Goal: Task Accomplishment & Management: Manage account settings

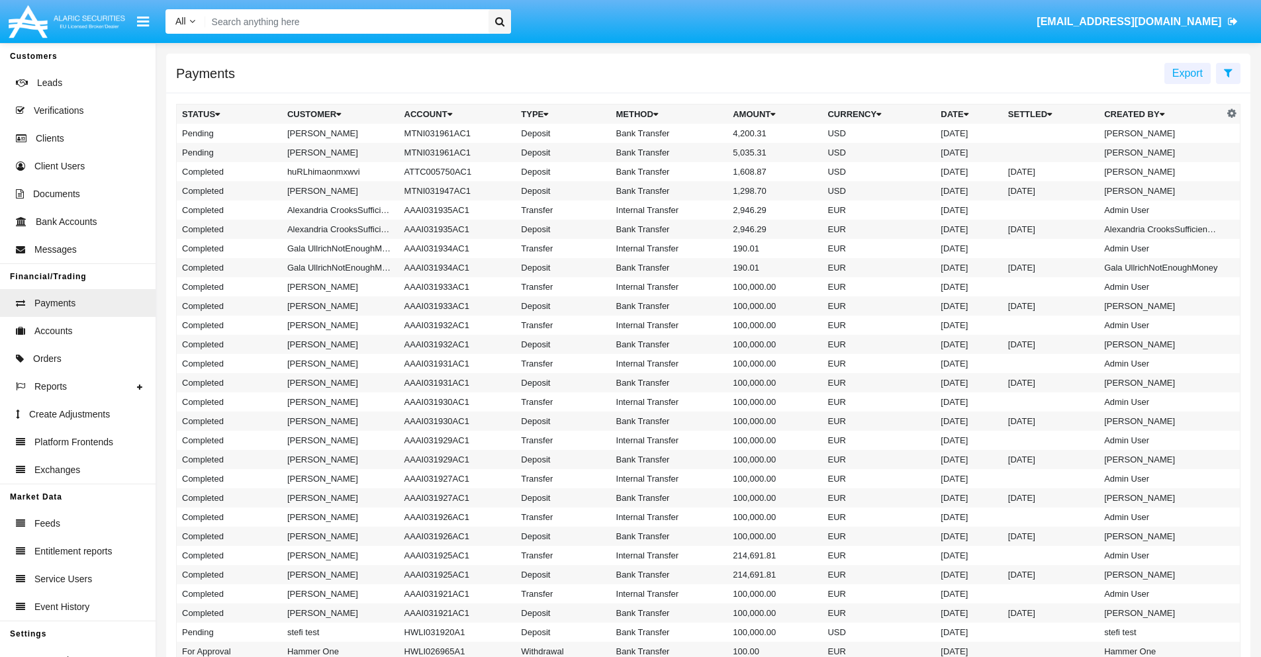
click at [1228, 72] on icon at bounding box center [1228, 73] width 9 height 11
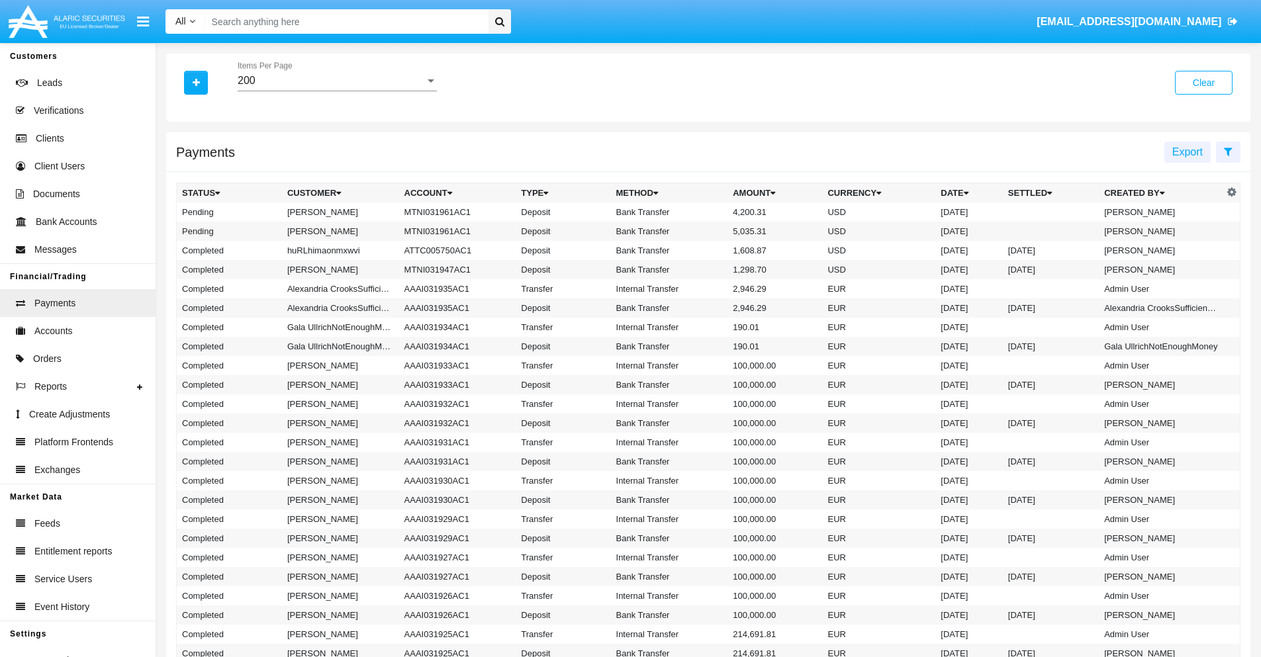
click at [337, 81] on div "200" at bounding box center [331, 81] width 187 height 12
click at [337, 91] on span "10" at bounding box center [337, 91] width 199 height 32
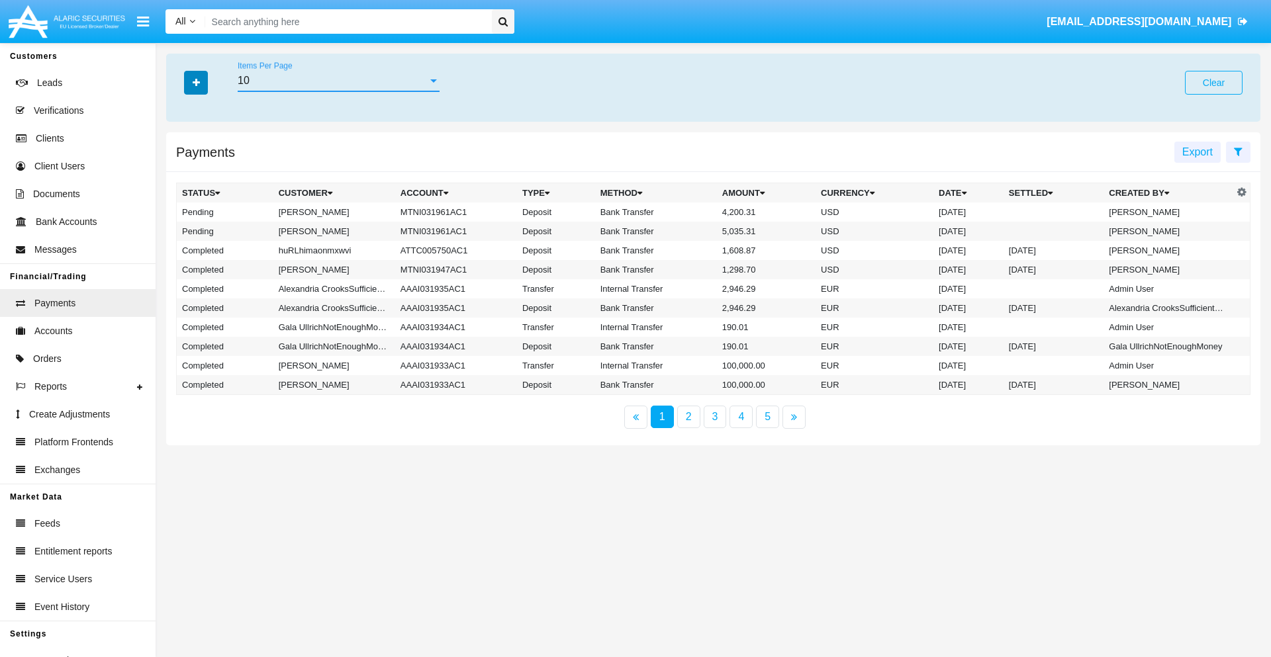
click at [196, 82] on icon "button" at bounding box center [196, 82] width 7 height 9
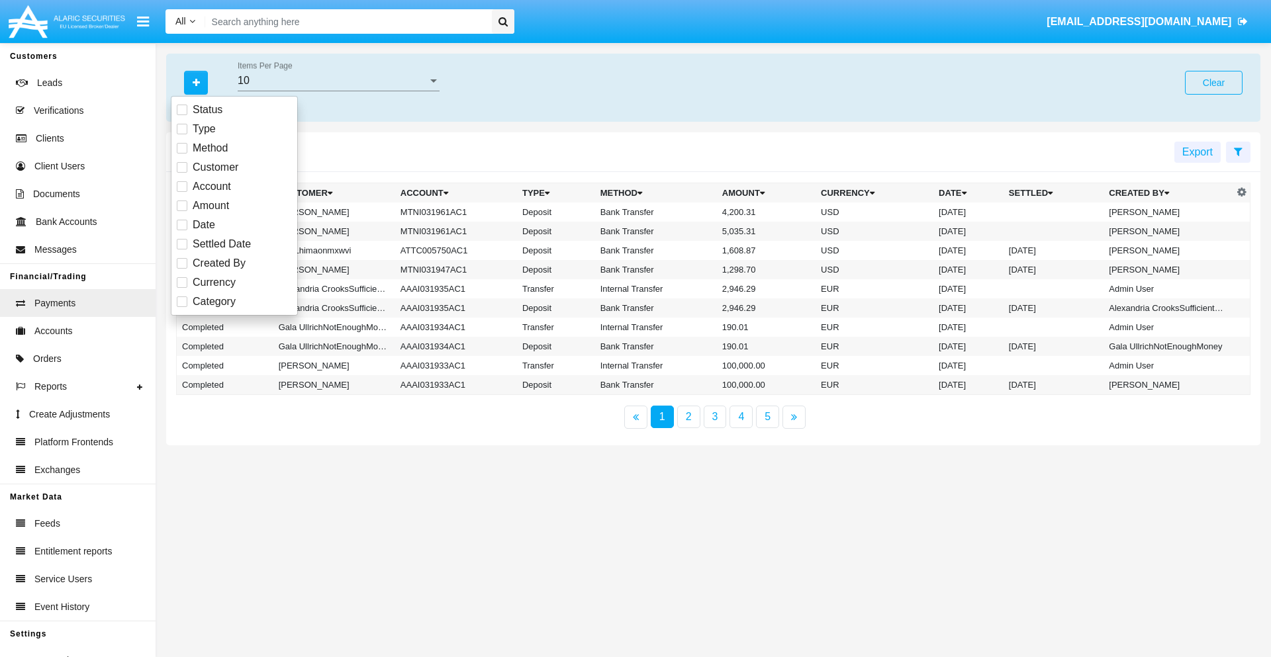
click at [207, 110] on span "Status" at bounding box center [208, 110] width 30 height 16
click at [182, 115] on input "Status" at bounding box center [181, 115] width 1 height 1
checkbox input "true"
click at [196, 82] on icon "button" at bounding box center [196, 82] width 7 height 9
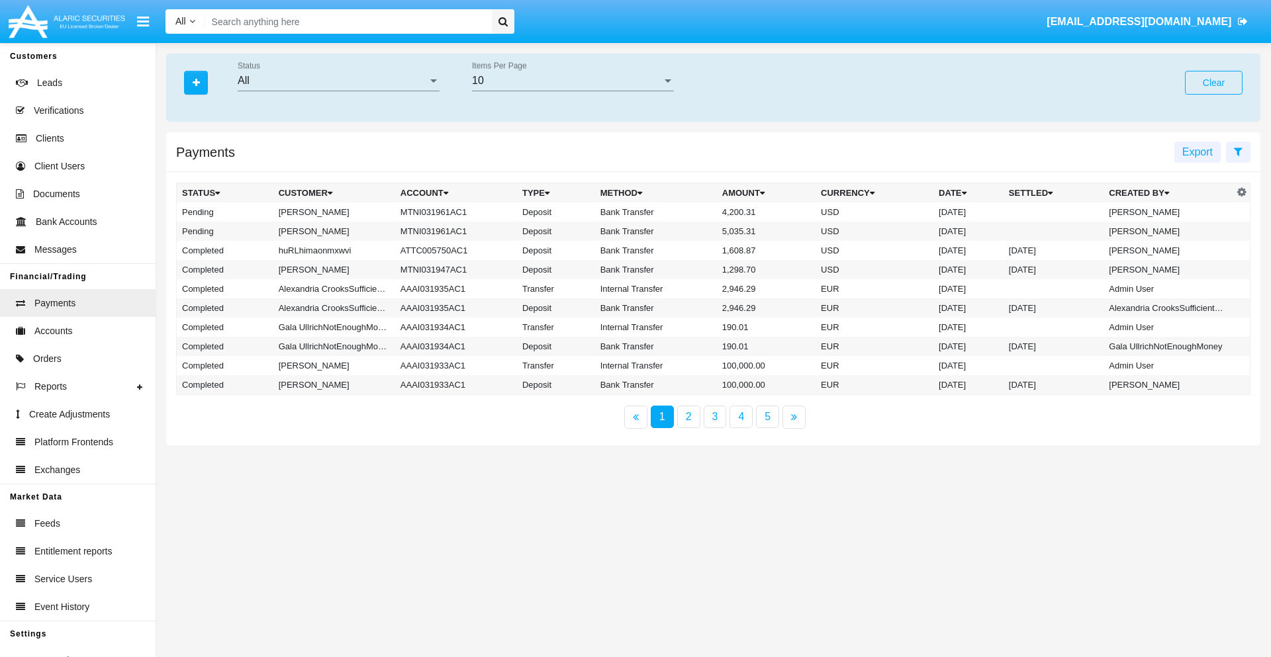
click at [338, 81] on div "All" at bounding box center [333, 81] width 190 height 12
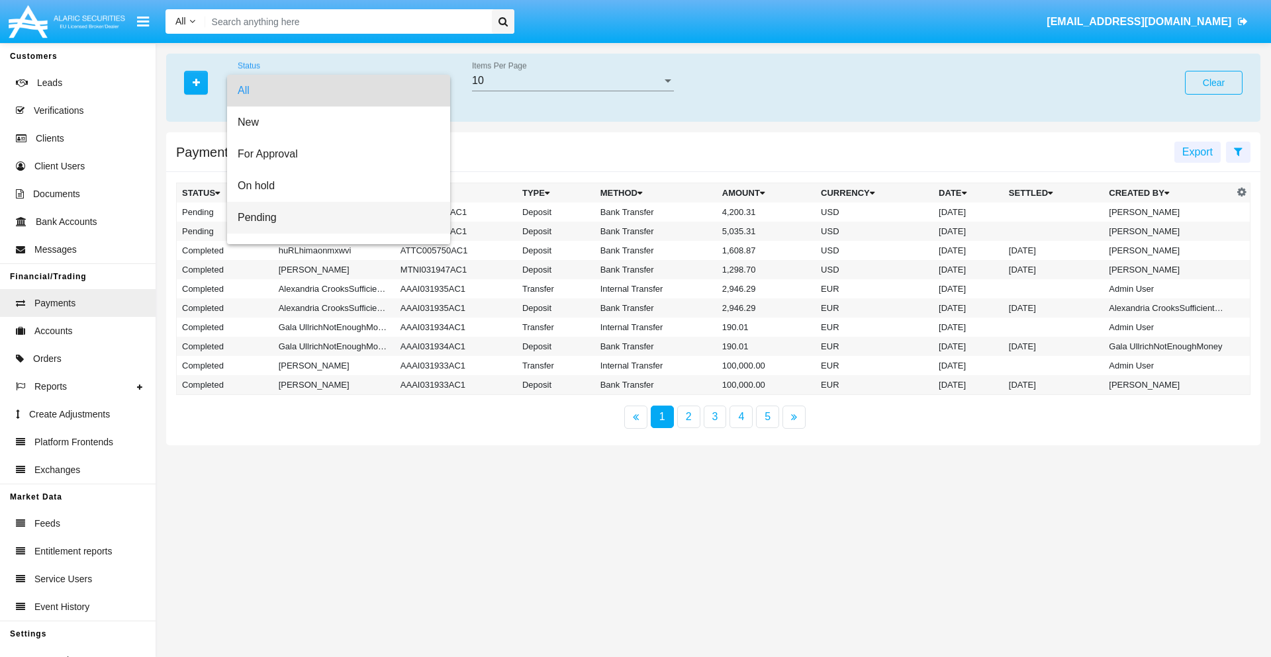
click at [333, 218] on span "Pending" at bounding box center [339, 218] width 202 height 32
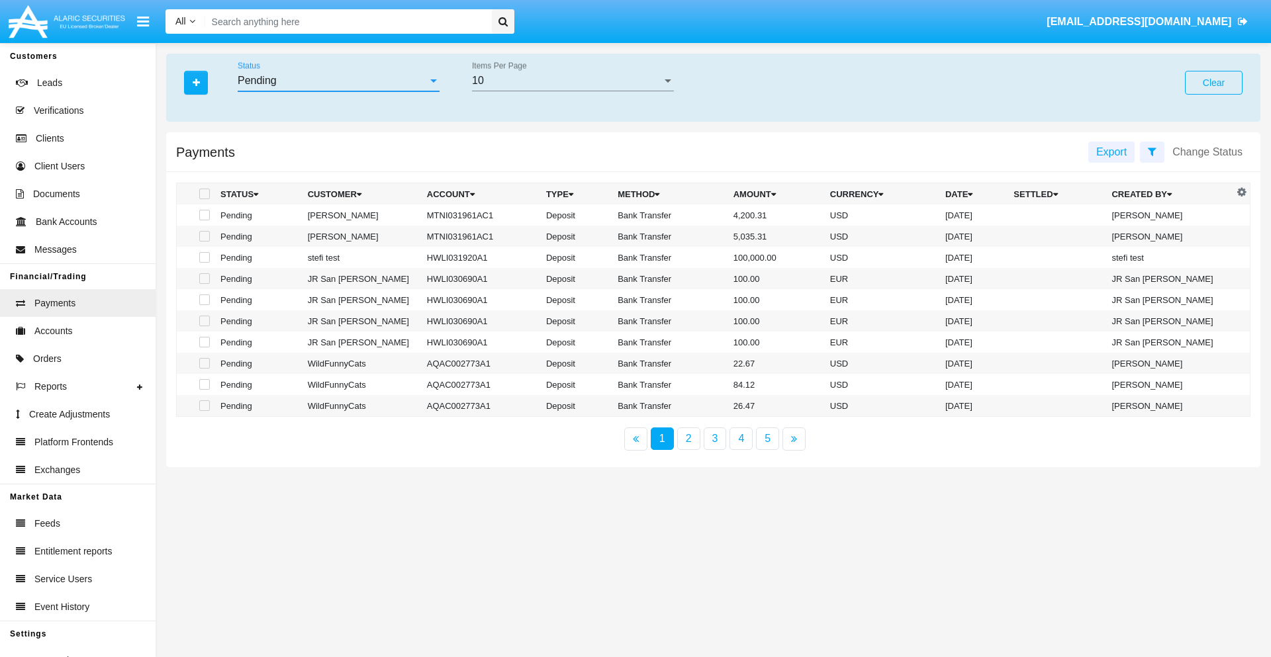
click at [203, 215] on span at bounding box center [204, 215] width 11 height 11
click at [204, 220] on input "checkbox" at bounding box center [204, 220] width 1 height 1
checkbox input "true"
click at [203, 236] on span at bounding box center [204, 236] width 11 height 11
click at [204, 242] on input "checkbox" at bounding box center [204, 242] width 1 height 1
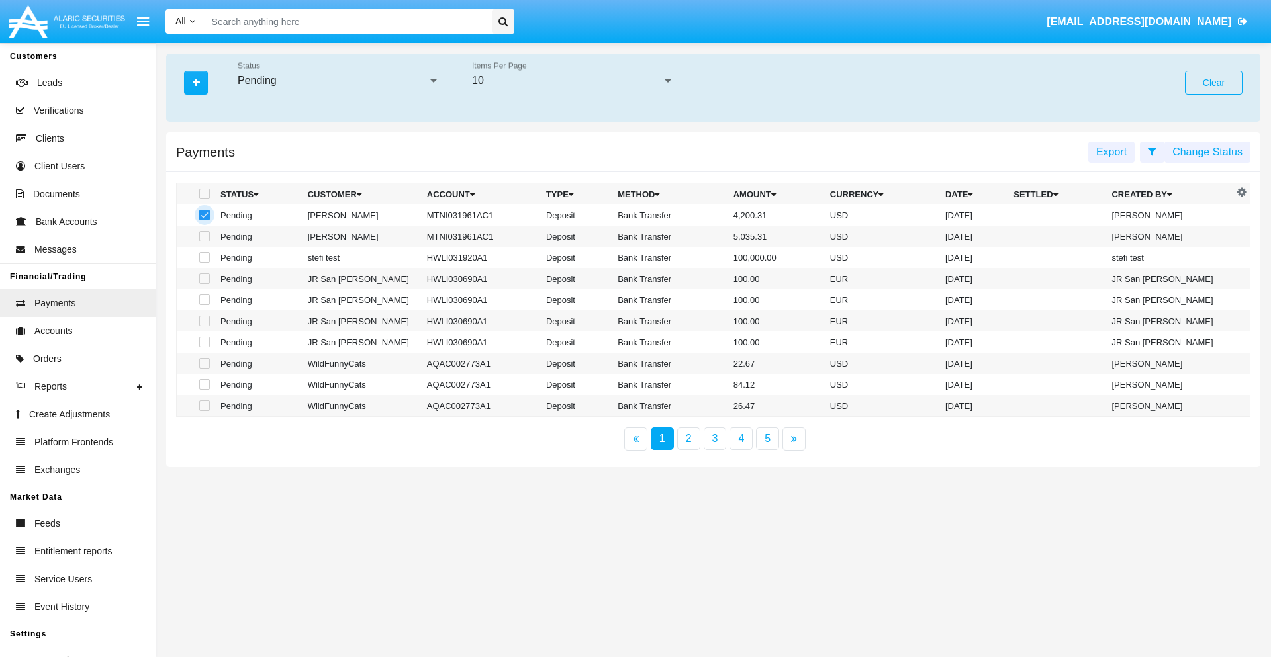
checkbox input "true"
click at [1208, 152] on button "Change Status" at bounding box center [1208, 152] width 86 height 21
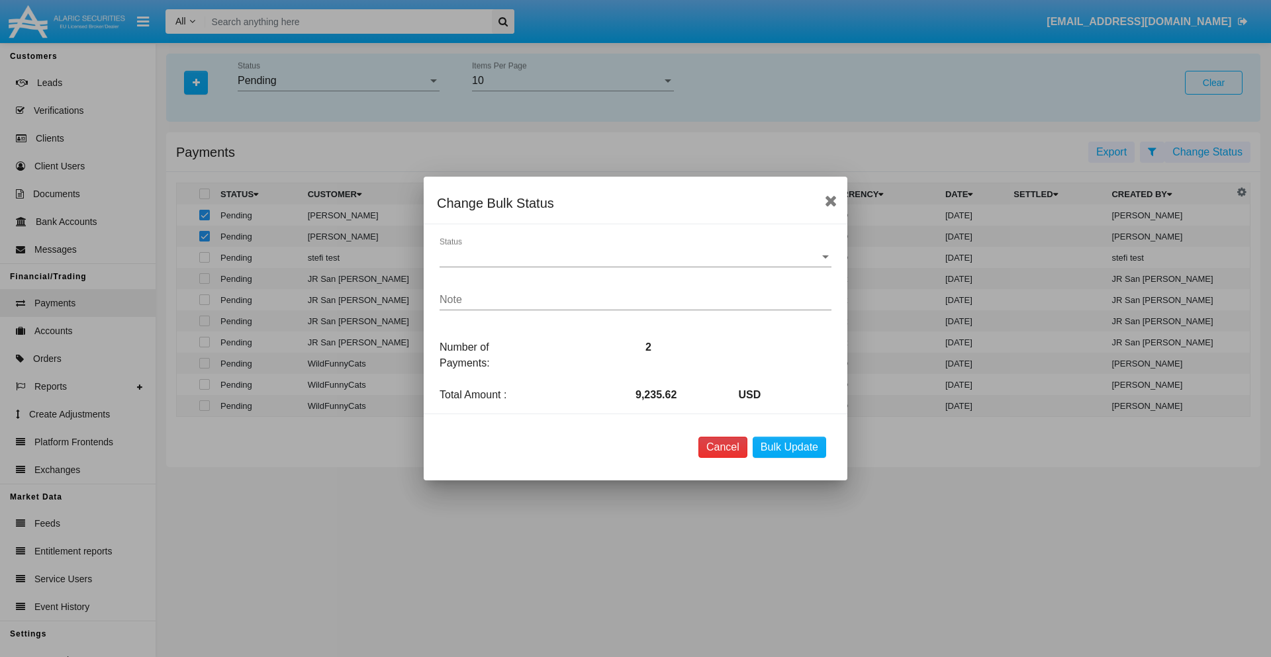
click at [722, 448] on button "Cancel" at bounding box center [722, 447] width 49 height 21
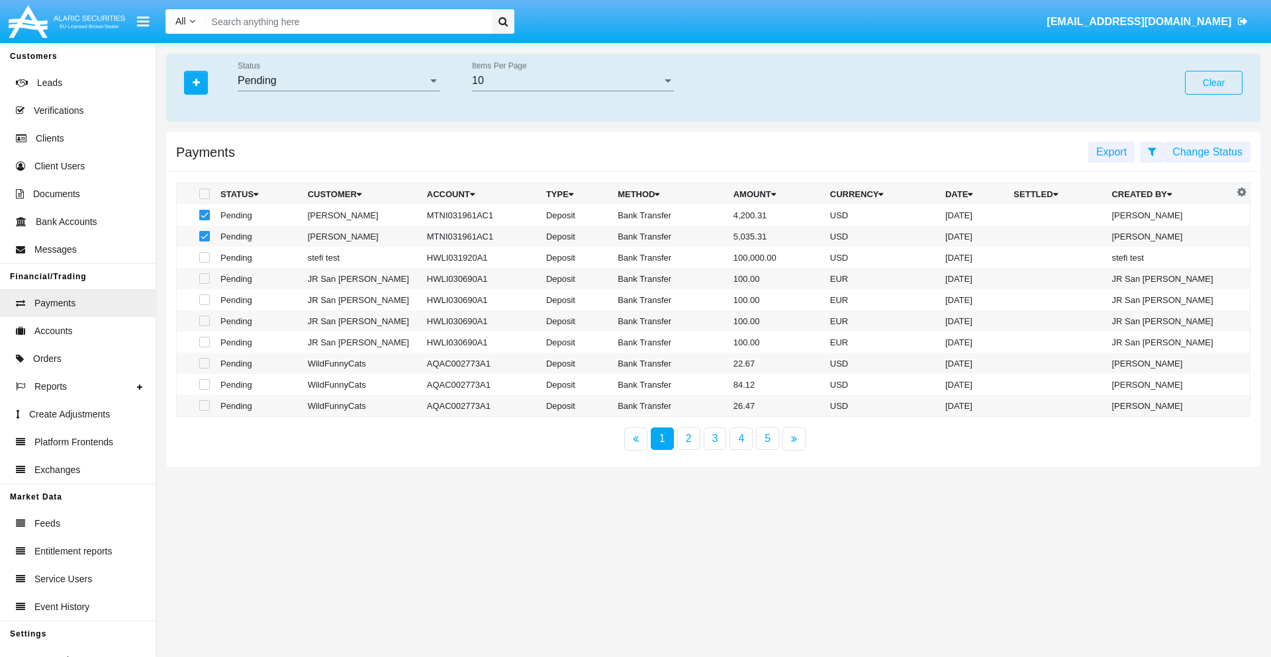
click at [1208, 152] on button "Change Status" at bounding box center [1208, 152] width 86 height 21
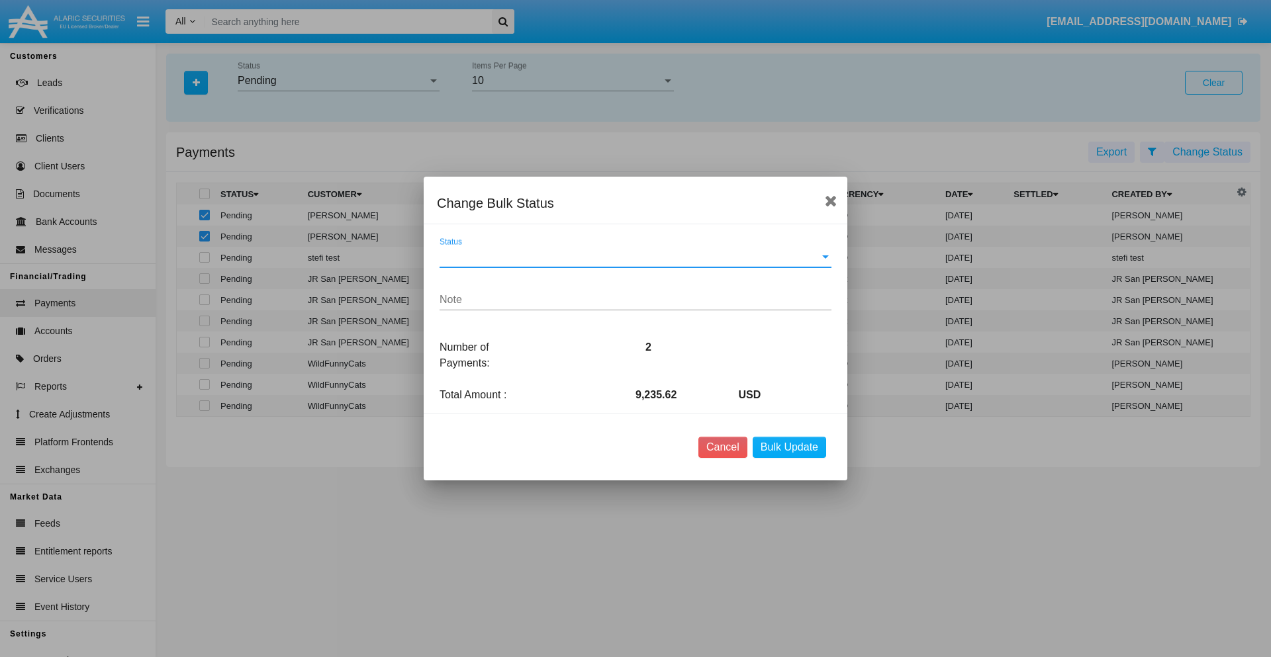
click at [636, 257] on span "Status" at bounding box center [630, 257] width 380 height 12
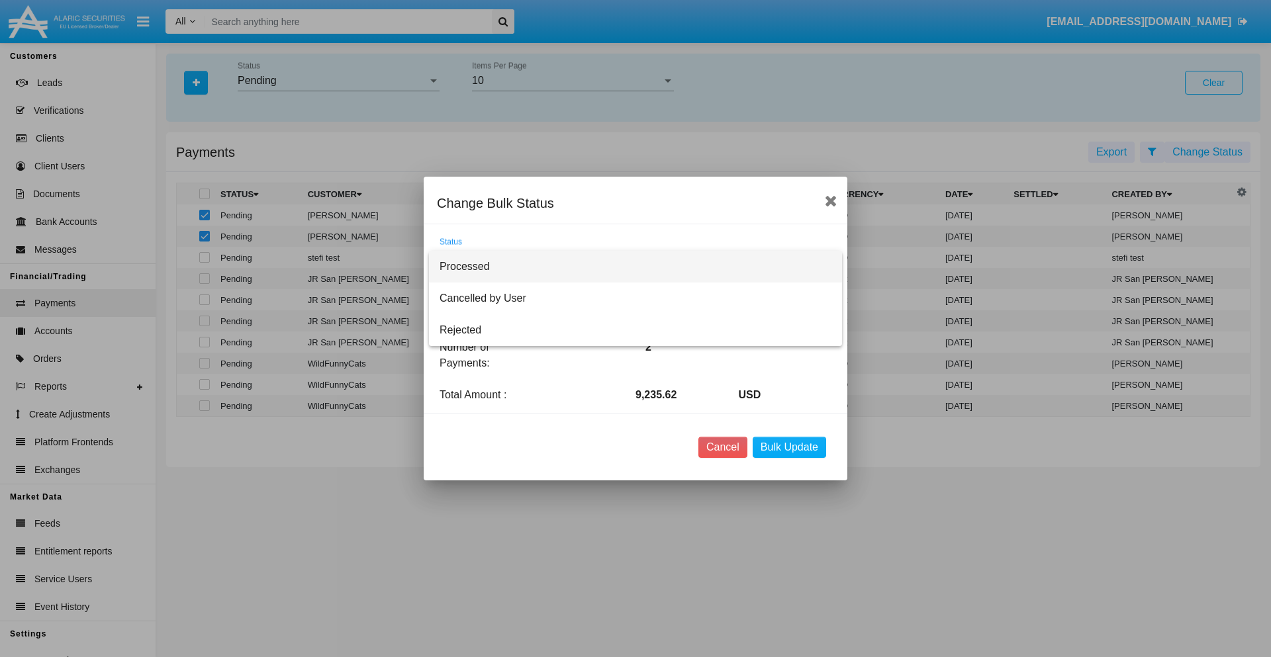
click at [636, 267] on span "Processed" at bounding box center [636, 267] width 392 height 32
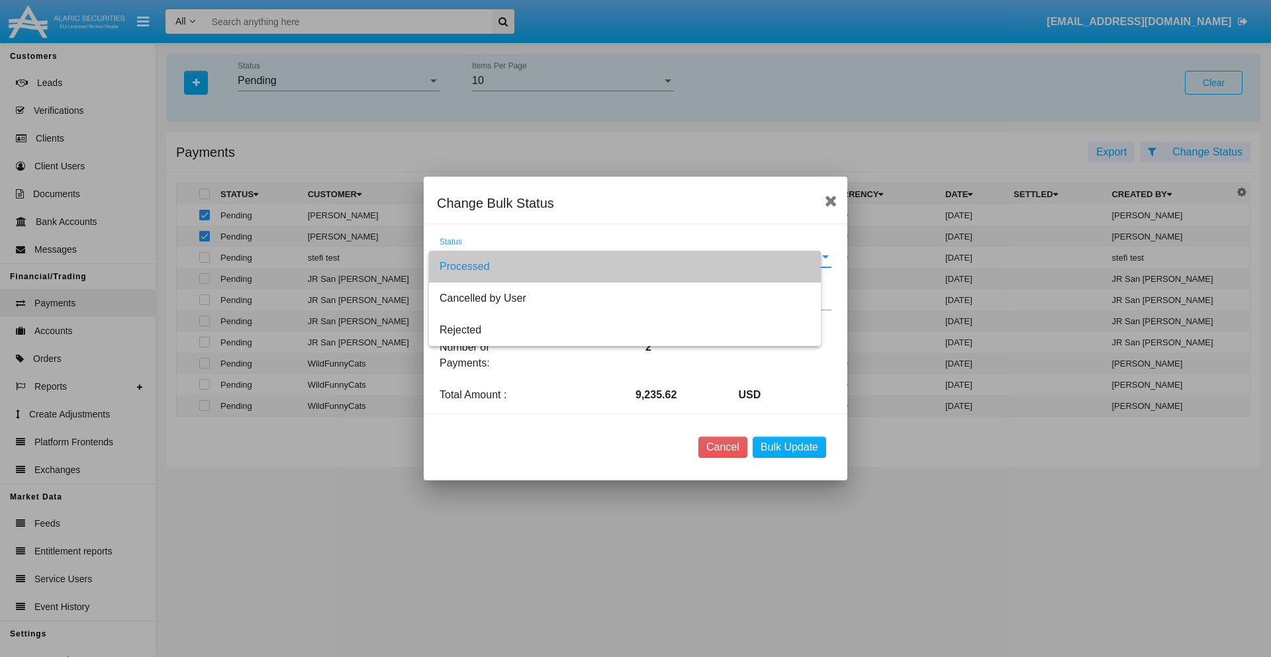
type textarea "Some test note"
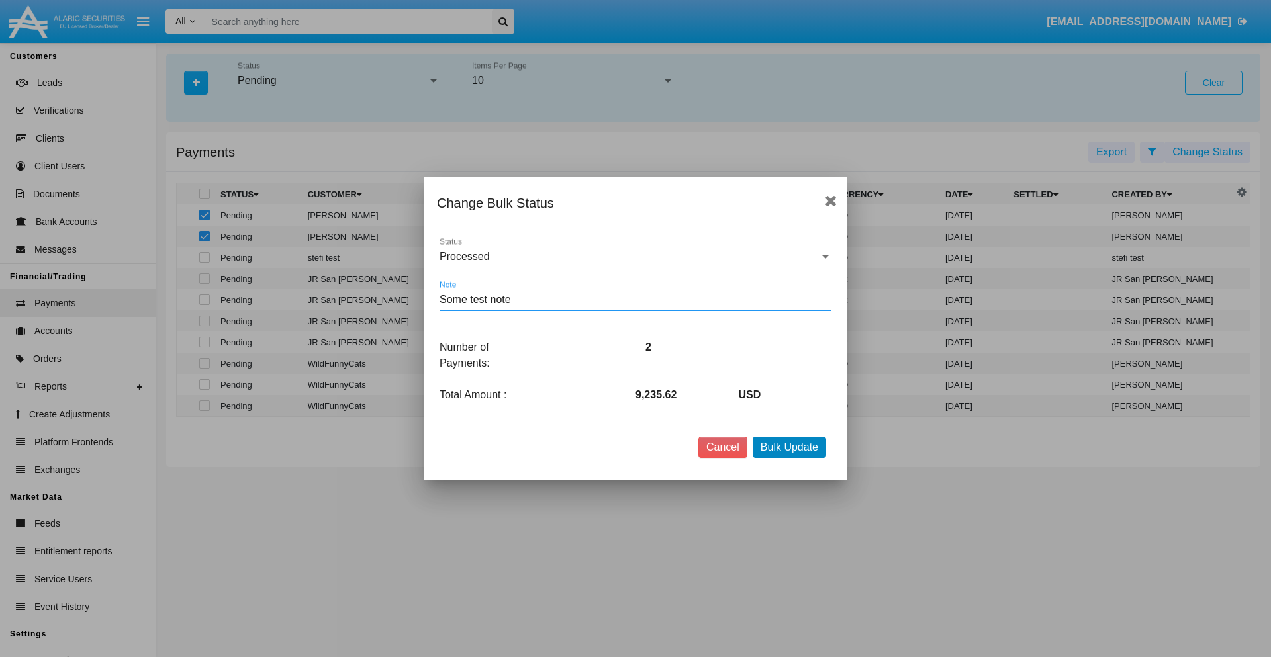
click at [789, 448] on button "Bulk Update" at bounding box center [789, 447] width 73 height 21
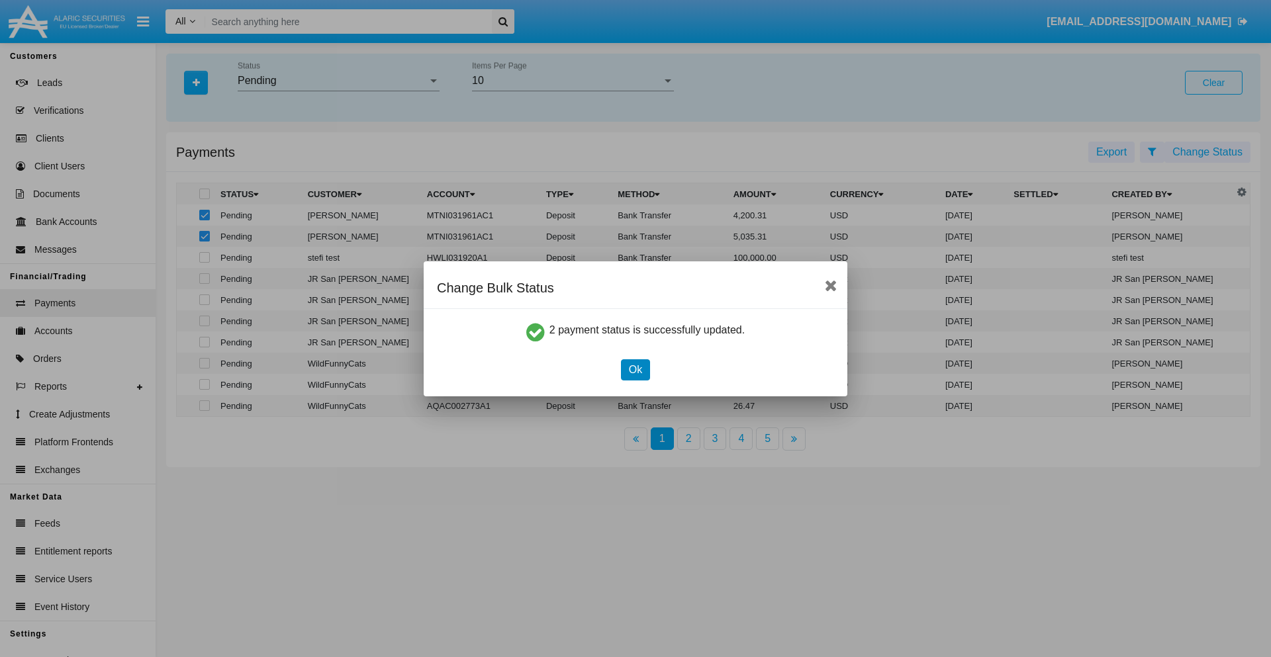
click at [635, 369] on button "Ok" at bounding box center [635, 369] width 29 height 21
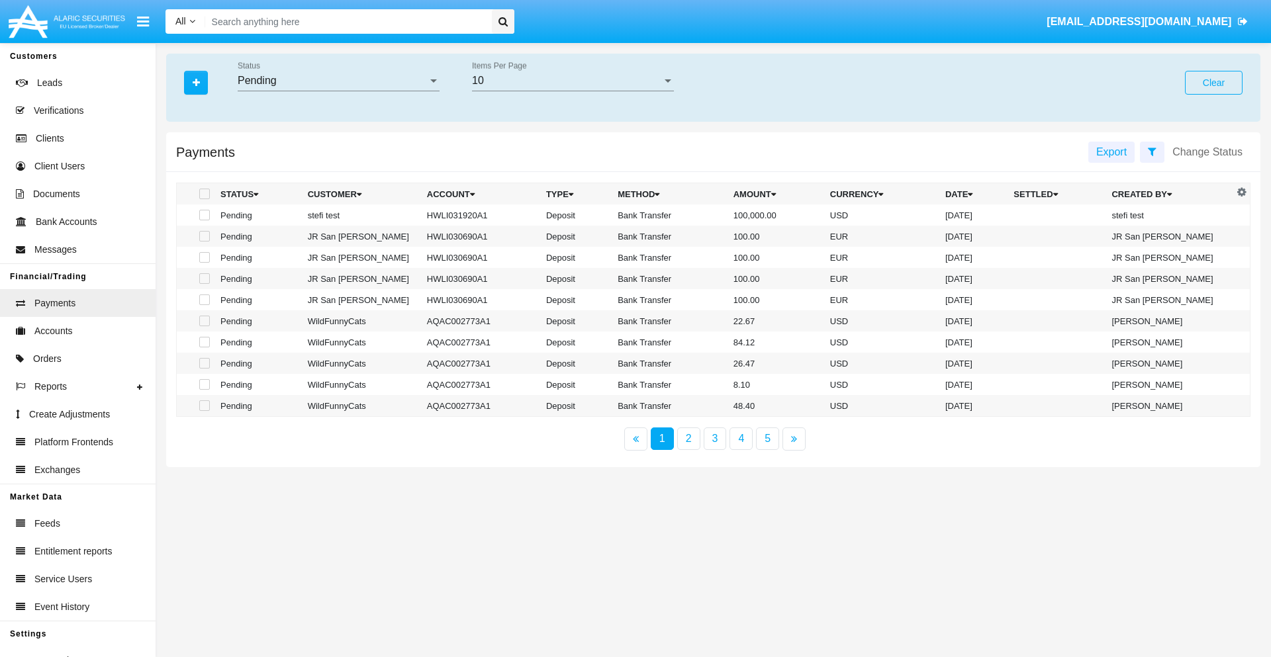
click at [338, 81] on div "Pending" at bounding box center [333, 81] width 190 height 12
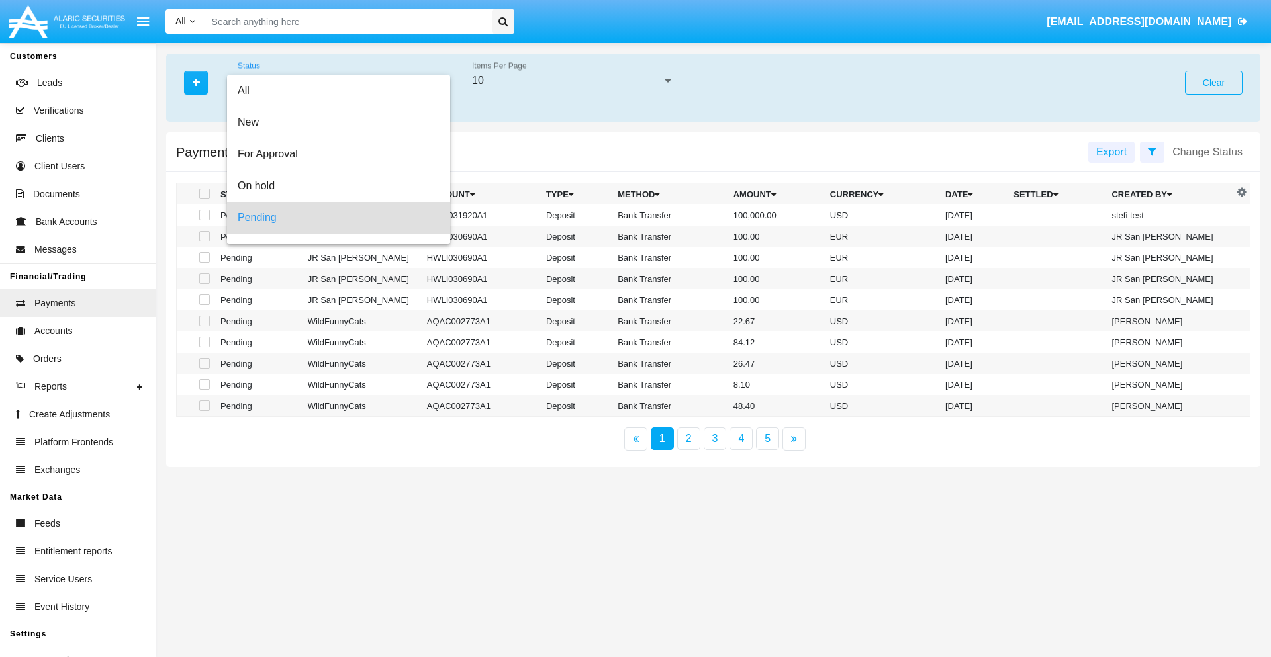
scroll to position [58, 0]
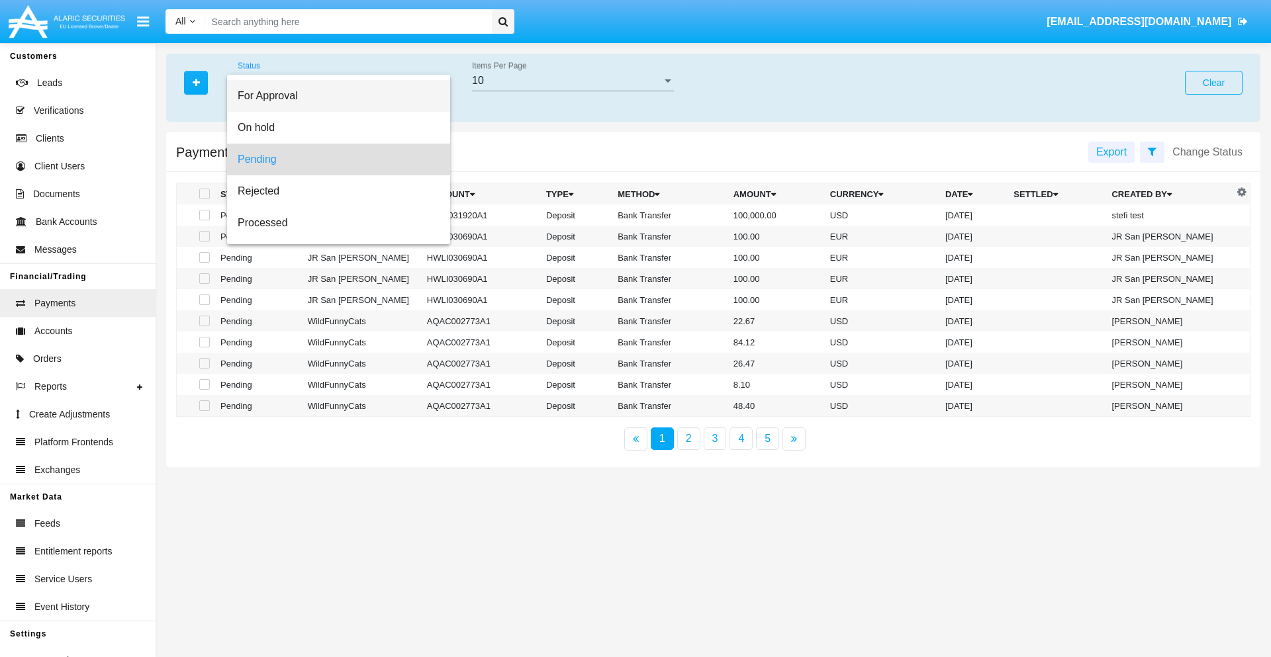
click at [333, 96] on span "For Approval" at bounding box center [339, 96] width 202 height 32
